Goal: Task Accomplishment & Management: Manage account settings

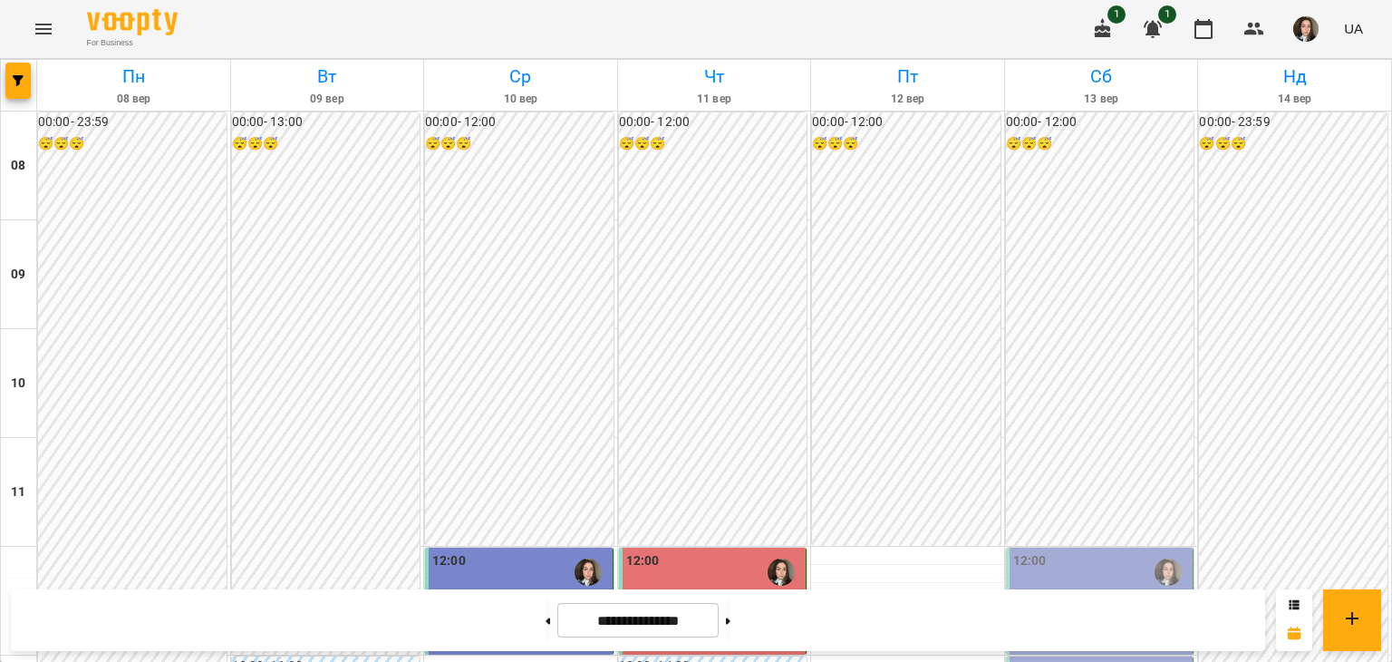
scroll to position [595, 0]
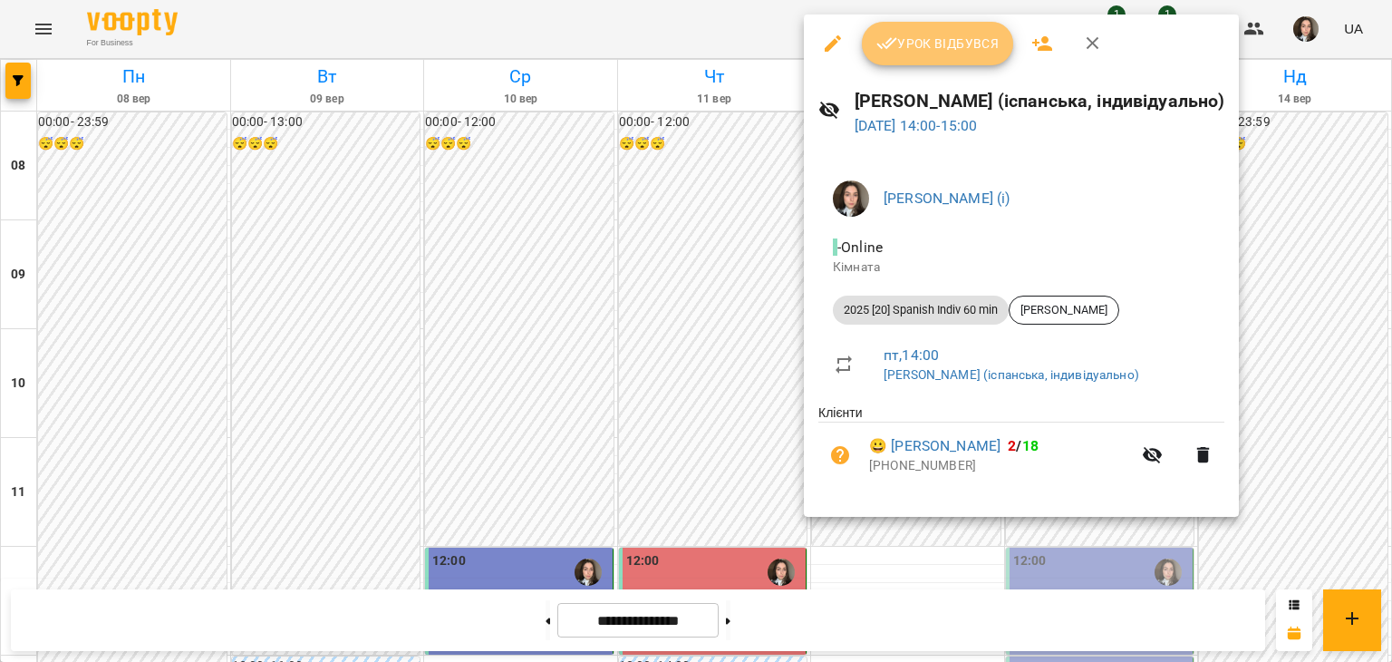
click at [902, 47] on span "Урок відбувся" at bounding box center [938, 44] width 123 height 22
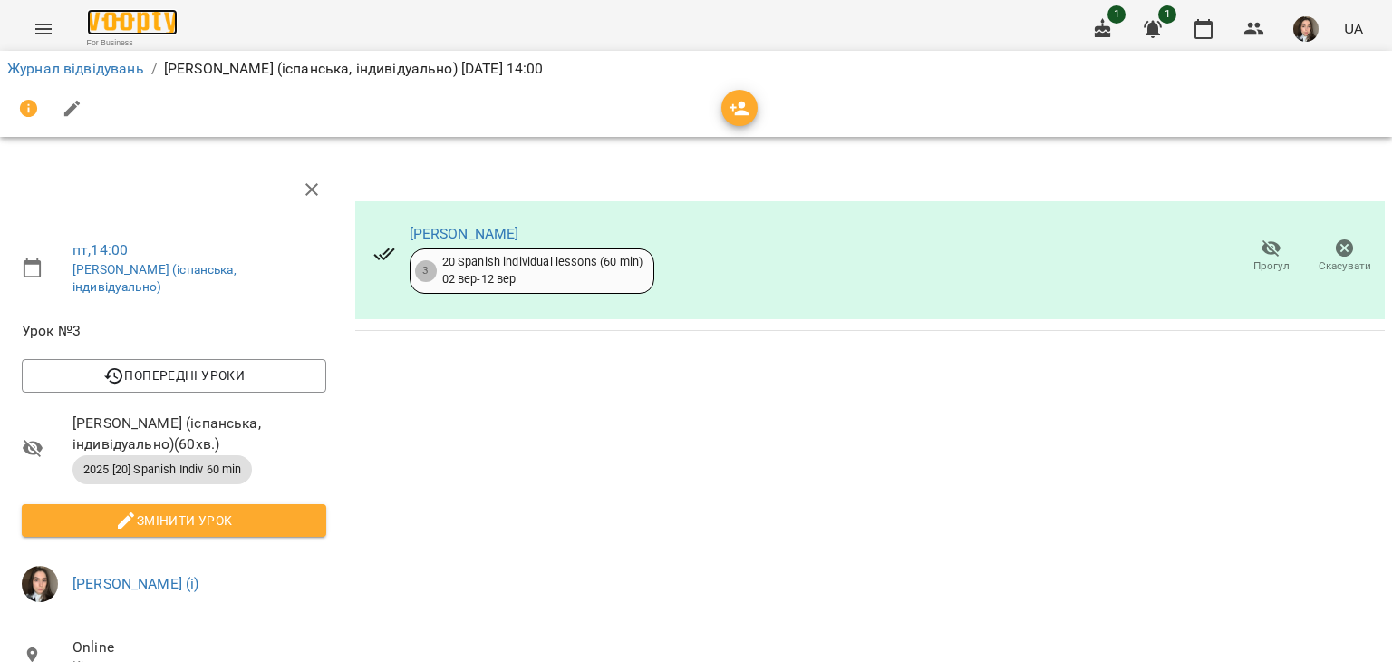
click at [113, 24] on img at bounding box center [132, 22] width 91 height 26
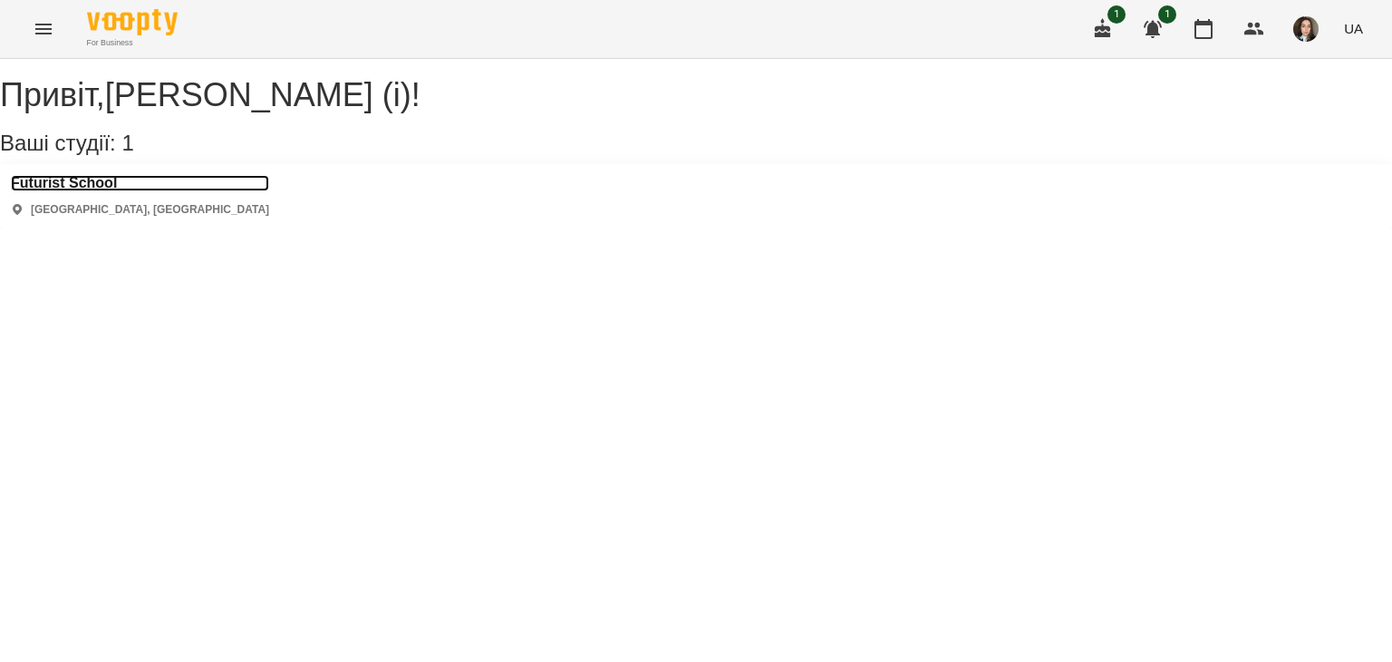
click at [102, 191] on h3 "Futurist School" at bounding box center [140, 183] width 258 height 16
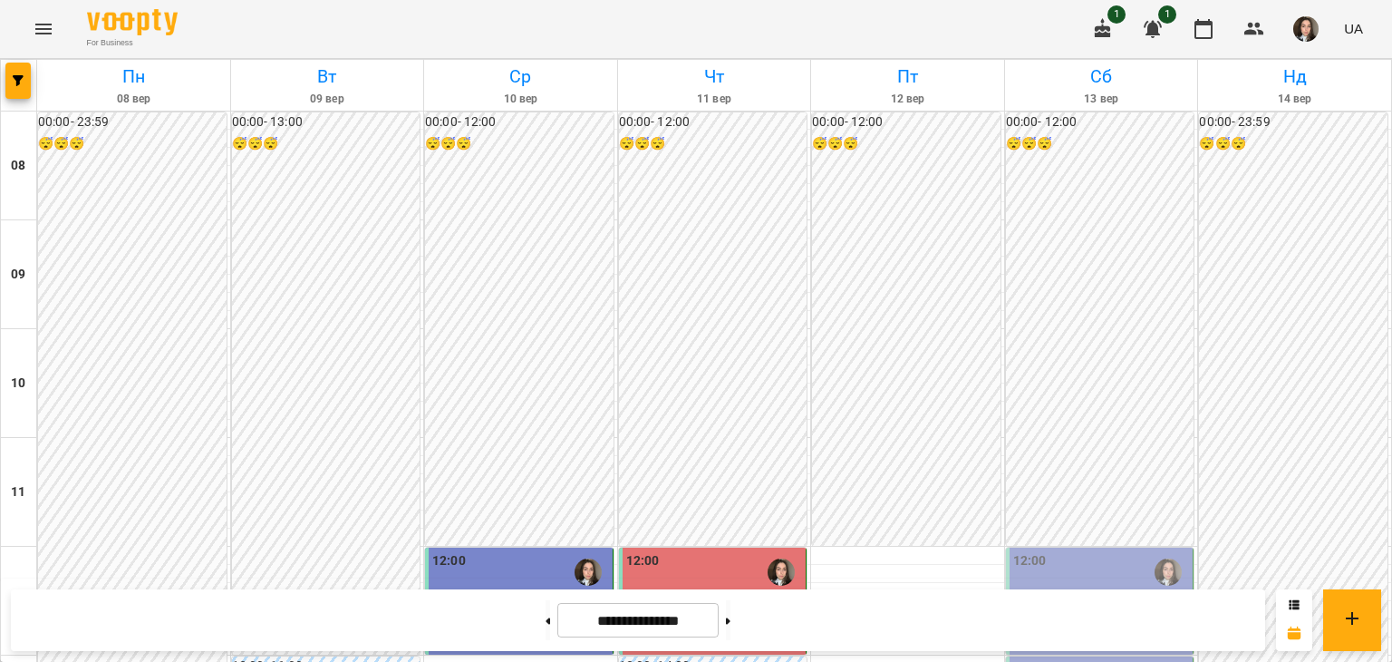
scroll to position [417, 0]
